Goal: Information Seeking & Learning: Learn about a topic

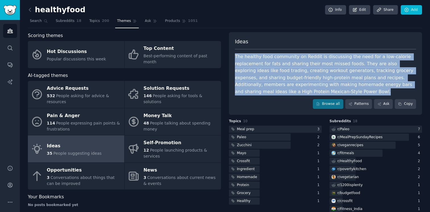
scroll to position [1, 0]
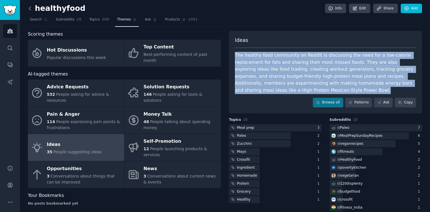
click at [30, 11] on icon at bounding box center [30, 8] width 6 height 6
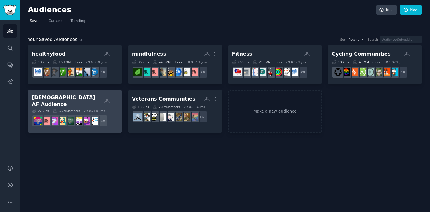
click at [88, 97] on h2 "[DEMOGRAPHIC_DATA] AF Audience More" at bounding box center [75, 101] width 86 height 14
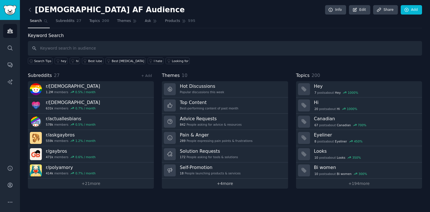
click at [214, 182] on link "+ 4 more" at bounding box center [225, 183] width 126 height 10
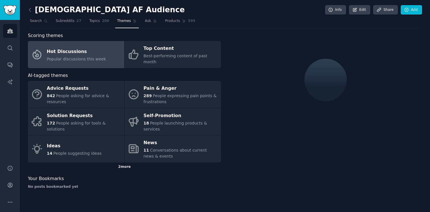
click at [122, 162] on div "2 more" at bounding box center [124, 166] width 193 height 9
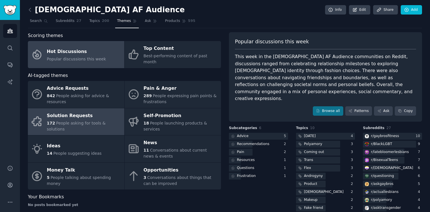
click at [85, 121] on span "People asking for tools & solutions" at bounding box center [76, 126] width 59 height 11
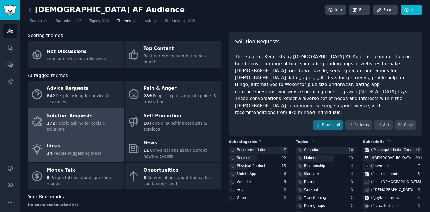
click at [105, 150] on link "Ideas 14 People suggesting ideas" at bounding box center [76, 148] width 96 height 27
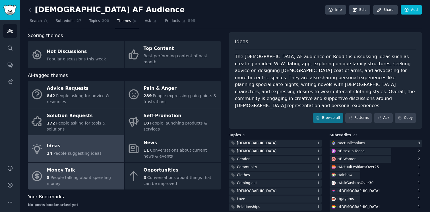
click at [85, 168] on div "Money Talk" at bounding box center [84, 169] width 74 height 9
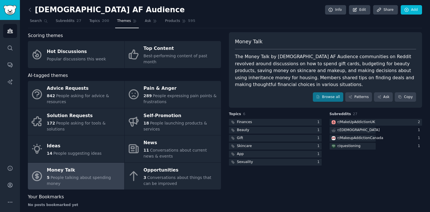
click at [45, 9] on h2 "[DEMOGRAPHIC_DATA] AF Audience" at bounding box center [106, 9] width 157 height 9
click at [29, 10] on icon at bounding box center [30, 9] width 2 height 3
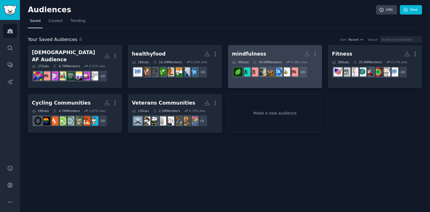
click at [262, 52] on h2 "mindfulness Custom Audience More" at bounding box center [275, 54] width 86 height 10
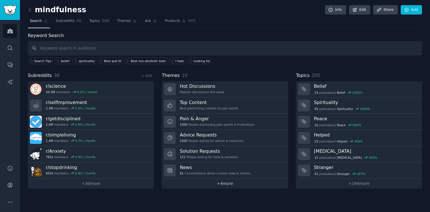
click at [217, 183] on link "+ 4 more" at bounding box center [225, 183] width 126 height 10
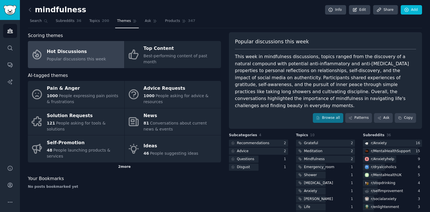
click at [120, 162] on div "2 more" at bounding box center [124, 166] width 193 height 9
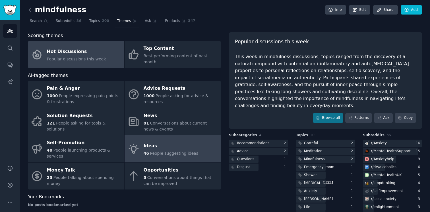
click at [154, 143] on div "Ideas" at bounding box center [171, 145] width 55 height 9
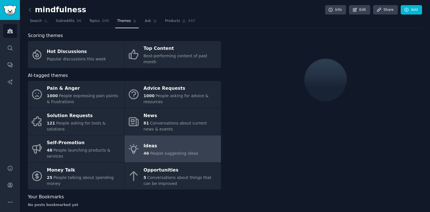
click at [200, 148] on link "Ideas 46 People suggesting ideas" at bounding box center [173, 148] width 96 height 27
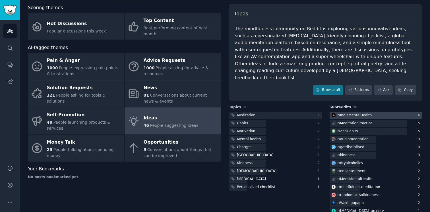
scroll to position [15, 0]
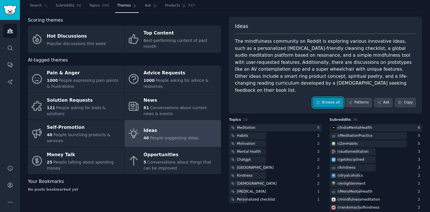
click at [328, 98] on link "Browse all" at bounding box center [328, 103] width 30 height 10
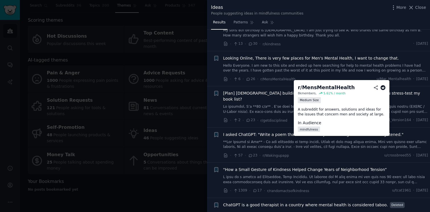
scroll to position [24, 0]
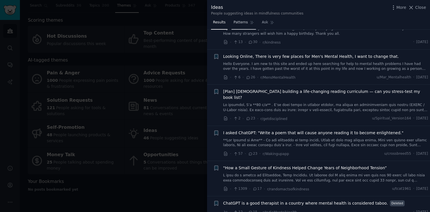
click at [239, 24] on span "Patterns" at bounding box center [240, 22] width 14 height 5
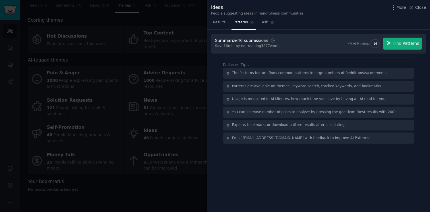
click at [399, 37] on div "Summarize 46 submissions Settings Save 16 min by not reading 3877 words AI Minu…" at bounding box center [318, 44] width 215 height 20
click at [397, 42] on span "Find Patterns" at bounding box center [406, 43] width 26 height 6
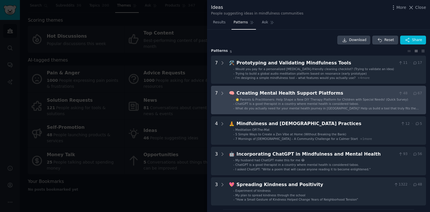
click at [345, 103] on span "ChatGPT is a good therapist in a country where mental health is considered tabo…" at bounding box center [297, 103] width 124 height 3
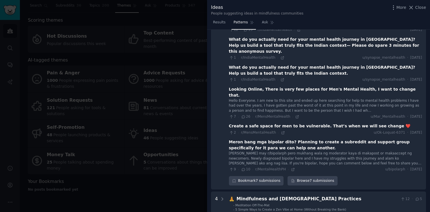
scroll to position [125, 0]
